Goal: Information Seeking & Learning: Learn about a topic

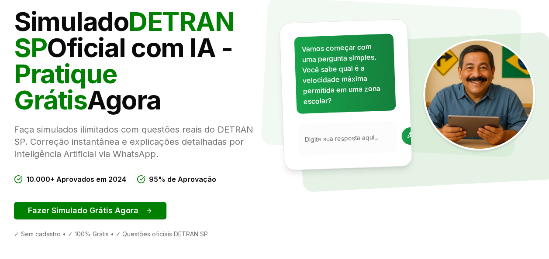
scroll to position [140, 0]
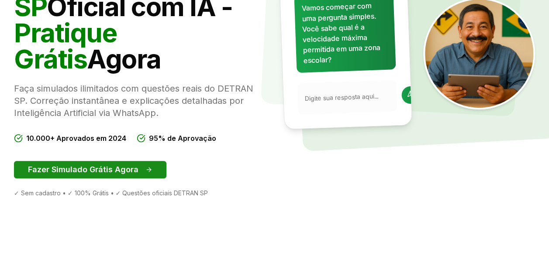
click at [99, 171] on button "Fazer Simulado Grátis Agora" at bounding box center [90, 169] width 152 height 17
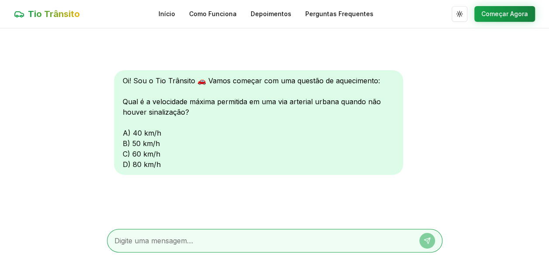
click at [122, 130] on div "Oi! Sou o Tio Trânsito 🚗 Vamos começar com uma questão de aquecimento: Qual é a…" at bounding box center [258, 122] width 289 height 105
click at [121, 240] on textarea at bounding box center [262, 241] width 296 height 10
type textarea "a"
click at [223, 87] on div "Oi! Sou o Tio Trânsito 🚗 Vamos começar com uma questão de aquecimento: Qual é a…" at bounding box center [258, 122] width 289 height 105
click at [221, 14] on link "Como Funciona" at bounding box center [213, 14] width 48 height 9
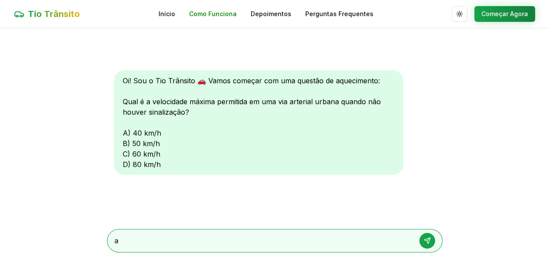
click at [221, 14] on link "Como Funciona" at bounding box center [213, 14] width 48 height 9
click at [117, 242] on textarea "a" at bounding box center [262, 241] width 296 height 10
click at [123, 133] on div "Oi! Sou o Tio Trânsito 🚗 Vamos começar com uma questão de aquecimento: Qual é a…" at bounding box center [258, 122] width 289 height 105
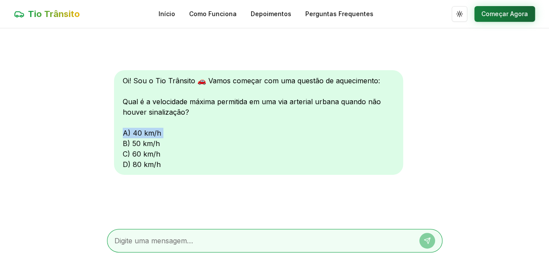
click at [514, 9] on button "Começar Agora" at bounding box center [504, 14] width 61 height 16
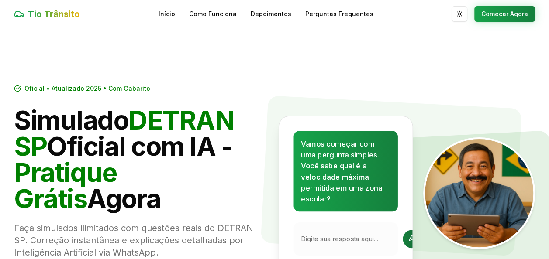
click at [402, 237] on div at bounding box center [411, 239] width 18 height 18
drag, startPoint x: 394, startPoint y: 237, endPoint x: 324, endPoint y: 239, distance: 69.9
click at [324, 239] on input "text" at bounding box center [349, 239] width 96 height 9
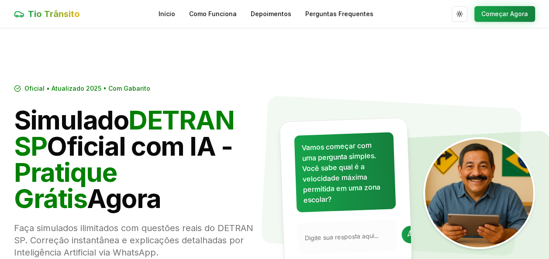
drag, startPoint x: 324, startPoint y: 239, endPoint x: 460, endPoint y: 257, distance: 136.8
click at [460, 257] on div "Vamos começar com uma pergunta simples. Você sabe qual é a velocidade máxima pe…" at bounding box center [408, 194] width 254 height 148
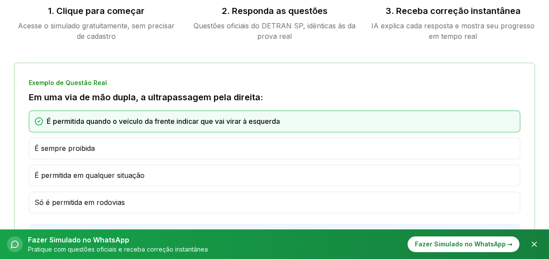
scroll to position [599, 0]
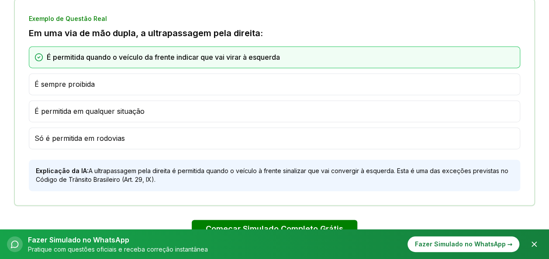
click at [48, 81] on span "É sempre proibida" at bounding box center [64, 84] width 60 height 10
click at [36, 85] on span "É sempre proibida" at bounding box center [64, 84] width 60 height 10
click at [38, 52] on div "É permitida quando o veículo da frente indicar que vai virar à esquerda" at bounding box center [274, 57] width 480 height 10
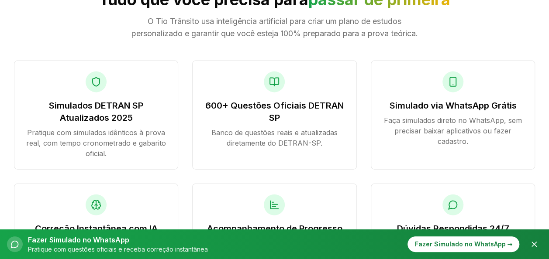
scroll to position [1002, 0]
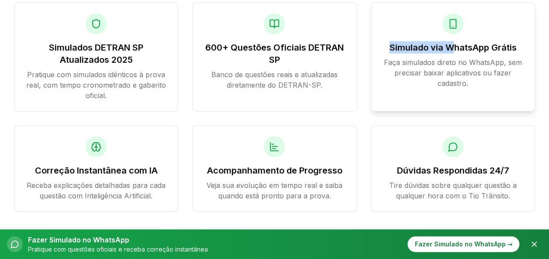
click at [456, 50] on div "Simulado via WhatsApp Grátis Faça simulados direto no WhatsApp, sem precisar ba…" at bounding box center [453, 57] width 164 height 109
drag, startPoint x: 456, startPoint y: 50, endPoint x: 450, endPoint y: 38, distance: 12.5
click at [450, 29] on icon at bounding box center [452, 24] width 10 height 10
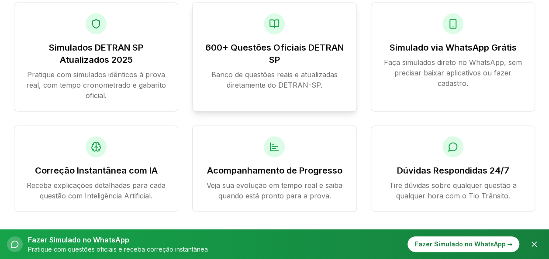
click at [288, 90] on p "Banco de questões reais e atualizadas diretamente do DETRAN-SP." at bounding box center [274, 79] width 142 height 21
click at [281, 60] on h3 "600+ Questões Oficiais DETRAN SP" at bounding box center [274, 53] width 142 height 24
click at [278, 28] on icon at bounding box center [274, 24] width 9 height 8
click at [97, 61] on h3 "Simulados DETRAN SP Atualizados 2025" at bounding box center [96, 53] width 142 height 24
click at [96, 29] on icon at bounding box center [96, 24] width 10 height 10
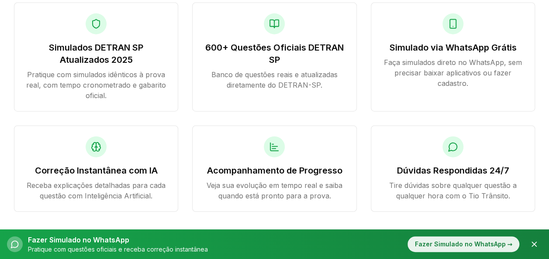
click at [506, 236] on button "Fazer Simulado no WhatsApp Pratique com questões oficiais e receba correção ins…" at bounding box center [263, 244] width 512 height 19
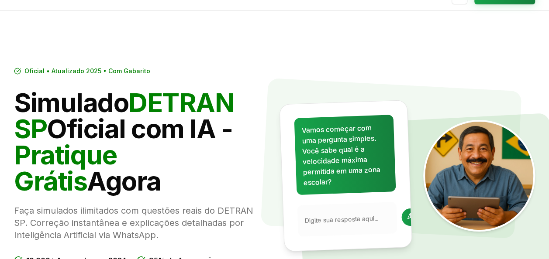
scroll to position [99, 0]
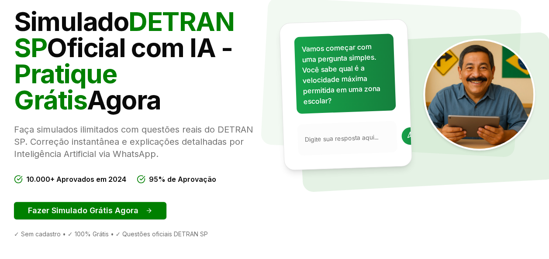
click at [541, 190] on section "Oficial • Atualizado 2025 • Com Gabarito Simulado DETRAN SP Oficial com IA - Pr…" at bounding box center [274, 112] width 549 height 365
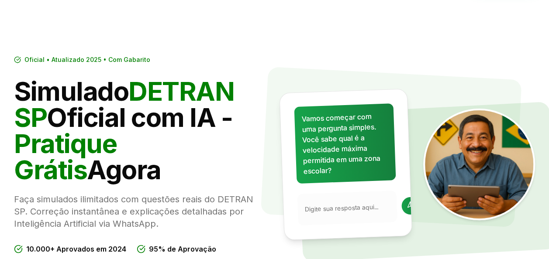
scroll to position [11, 0]
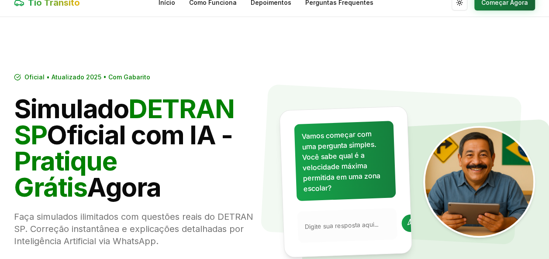
click at [502, 1] on button "Começar Agora" at bounding box center [504, 3] width 61 height 16
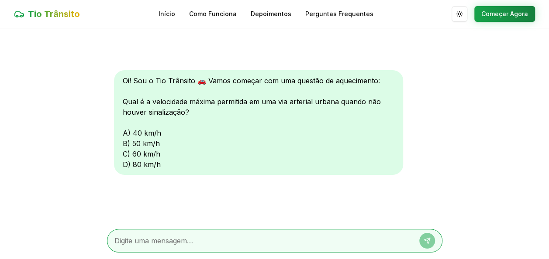
click at [125, 131] on div "Oi! Sou o Tio Trânsito 🚗 Vamos começar com uma questão de aquecimento: Qual é a…" at bounding box center [258, 122] width 289 height 105
click at [127, 134] on div "Oi! Sou o Tio Trânsito 🚗 Vamos começar com uma questão de aquecimento: Qual é a…" at bounding box center [258, 122] width 289 height 105
drag, startPoint x: 127, startPoint y: 134, endPoint x: 158, endPoint y: 130, distance: 32.1
click at [158, 130] on div "Oi! Sou o Tio Trânsito 🚗 Vamos começar com uma questão de aquecimento: Qual é a…" at bounding box center [258, 122] width 289 height 105
drag, startPoint x: 158, startPoint y: 130, endPoint x: 185, endPoint y: 196, distance: 71.5
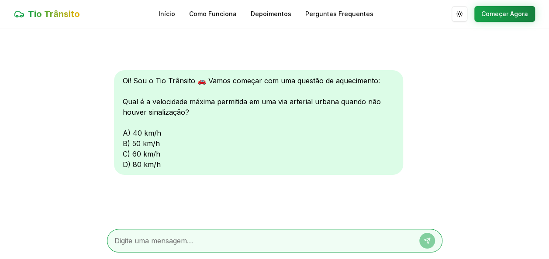
click at [185, 196] on div "Oi! Sou o Tio Trânsito 🚗 Vamos começar com uma questão de aquecimento: Qual é a…" at bounding box center [274, 125] width 335 height 194
drag, startPoint x: 185, startPoint y: 196, endPoint x: 551, endPoint y: 252, distance: 369.9
click at [548, 252] on html "Tio Trânsito Início Como Funciona Depoimentos Perguntas Frequentes Alternar tem…" at bounding box center [274, 130] width 549 height 260
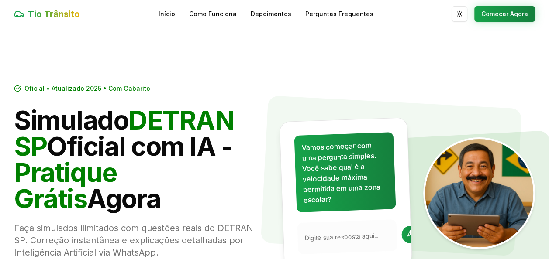
scroll to position [11, 0]
